Goal: Find specific page/section: Find specific page/section

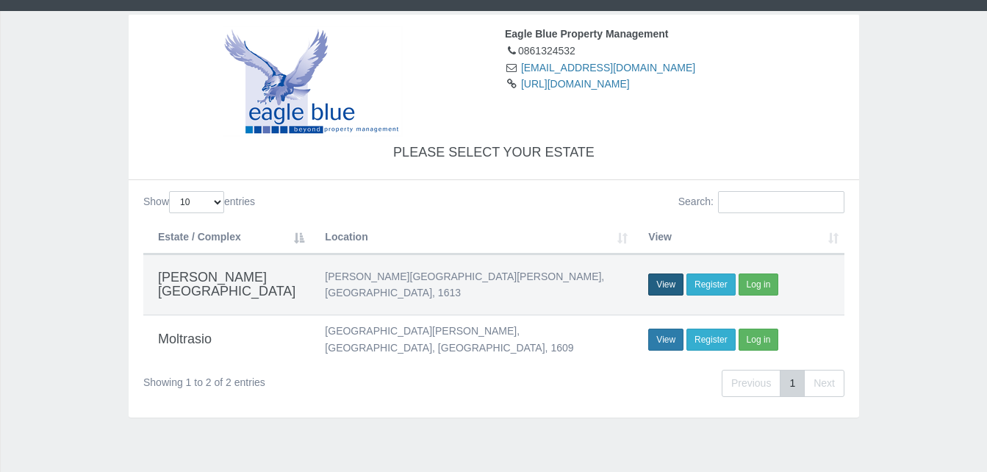
click at [664, 274] on link "View" at bounding box center [665, 284] width 35 height 22
click at [660, 328] on link "View" at bounding box center [665, 339] width 35 height 22
click at [223, 198] on select "10 25 50 100" at bounding box center [196, 202] width 55 height 22
click at [417, 163] on div "Please select your estate" at bounding box center [493, 152] width 723 height 31
